Goal: Transaction & Acquisition: Purchase product/service

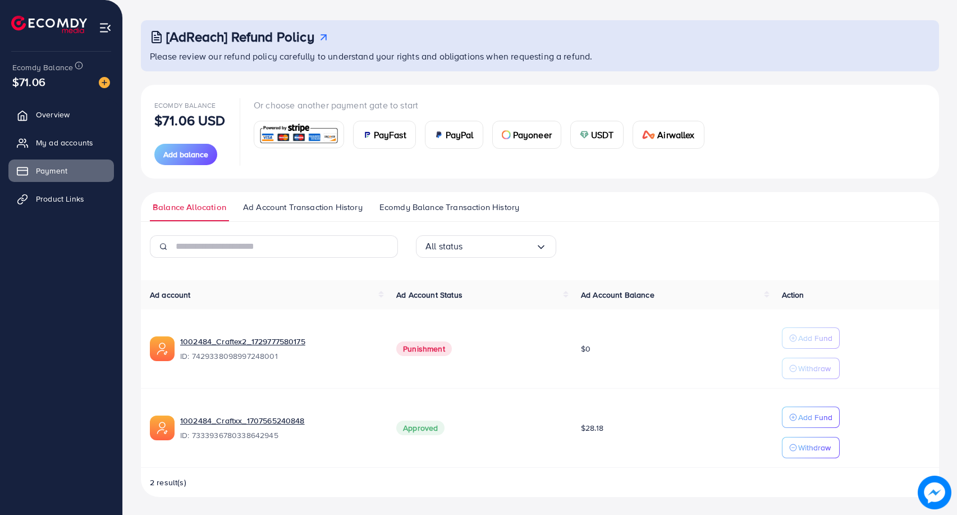
scroll to position [49, 0]
